Goal: Transaction & Acquisition: Purchase product/service

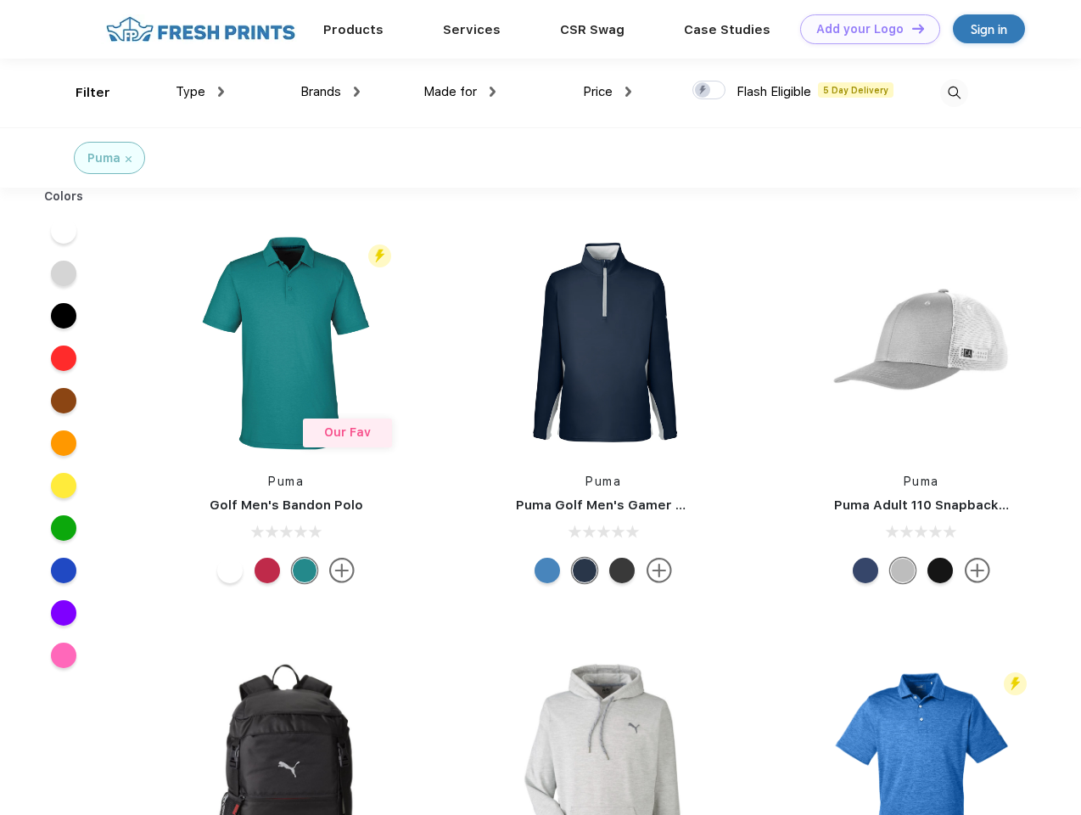
click at [864, 29] on link "Add your Logo Design Tool" at bounding box center [870, 29] width 140 height 30
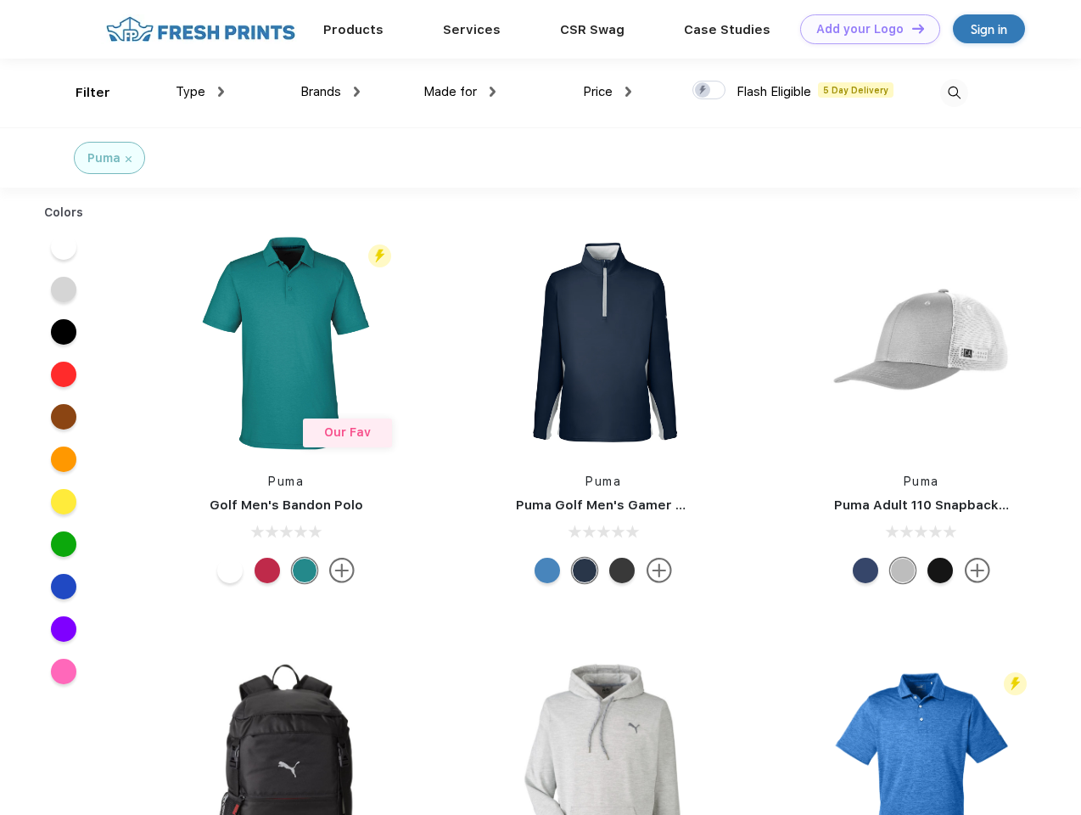
click at [0, 0] on div "Design Tool" at bounding box center [0, 0] width 0 height 0
click at [911, 28] on link "Add your Logo Design Tool" at bounding box center [870, 29] width 140 height 30
click at [81, 92] on div "Filter" at bounding box center [93, 93] width 35 height 20
click at [200, 92] on span "Type" at bounding box center [191, 91] width 30 height 15
click at [330, 92] on span "Brands" at bounding box center [320, 91] width 41 height 15
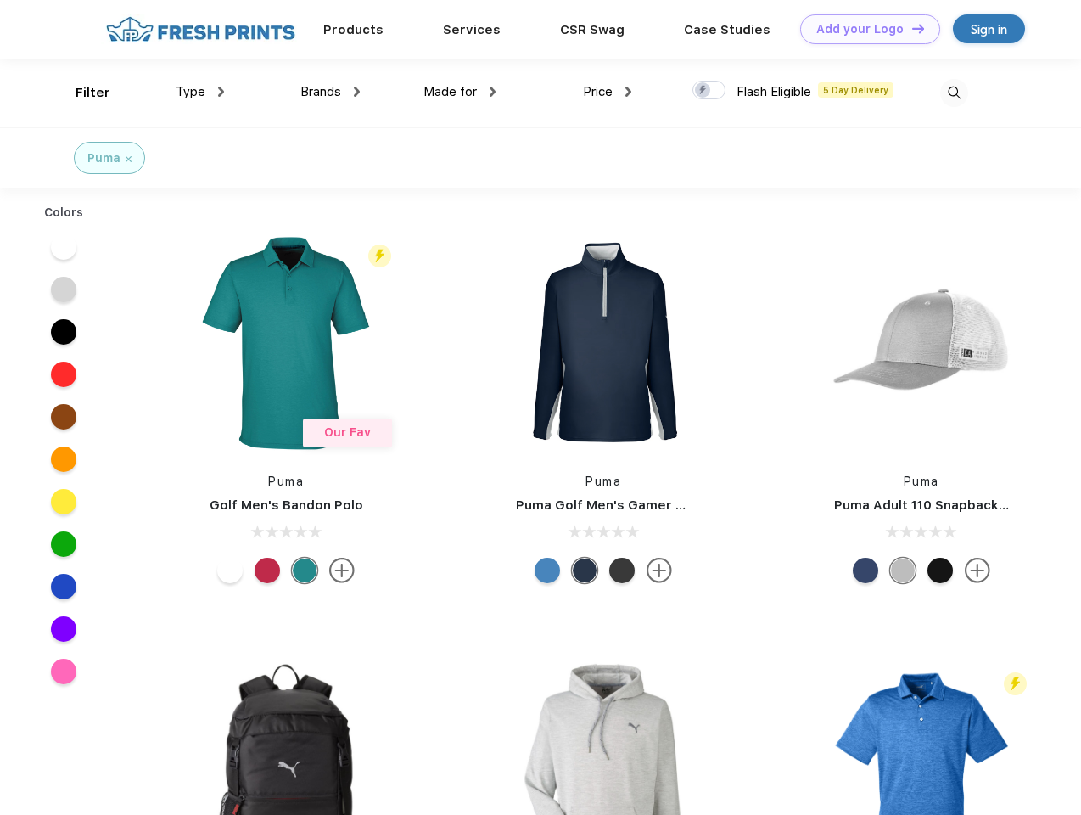
click at [460, 92] on span "Made for" at bounding box center [449, 91] width 53 height 15
click at [608, 92] on span "Price" at bounding box center [598, 91] width 30 height 15
click at [709, 91] on div at bounding box center [708, 90] width 33 height 19
click at [703, 91] on input "checkbox" at bounding box center [697, 85] width 11 height 11
click at [954, 92] on img at bounding box center [954, 93] width 28 height 28
